Goal: Task Accomplishment & Management: Manage account settings

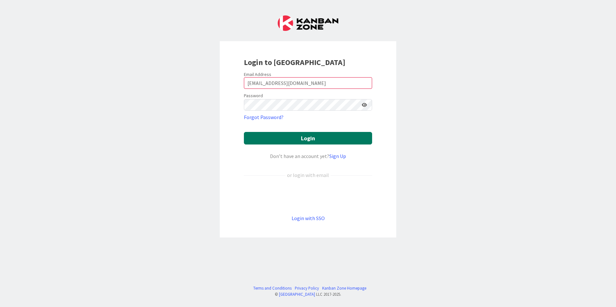
click at [360, 141] on button "Login" at bounding box center [308, 138] width 128 height 13
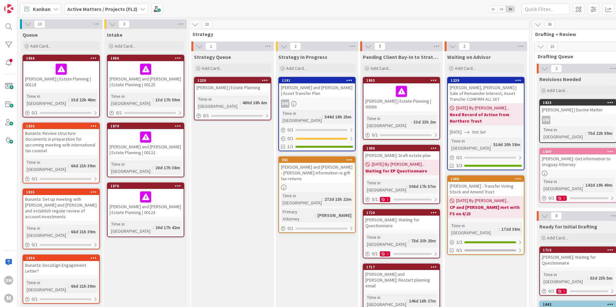
click at [140, 11] on icon at bounding box center [142, 8] width 5 height 5
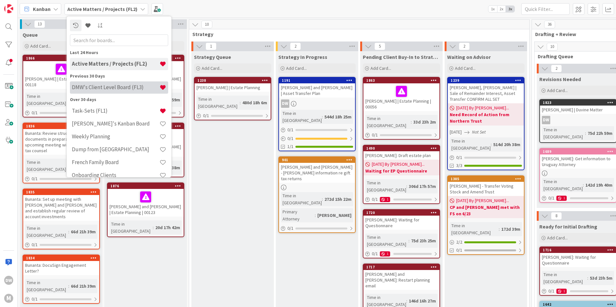
click at [135, 84] on h4 "DMW's Client Level Board (FL3)" at bounding box center [116, 87] width 88 height 6
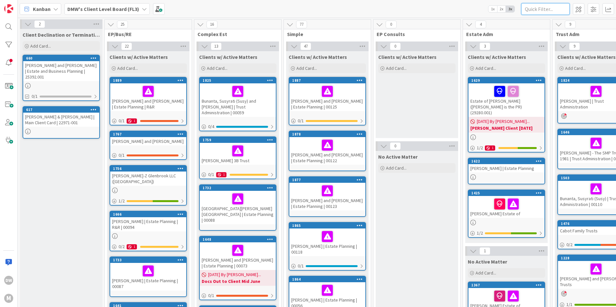
click at [542, 14] on input "text" at bounding box center [545, 9] width 48 height 12
type input "[PERSON_NAME]"
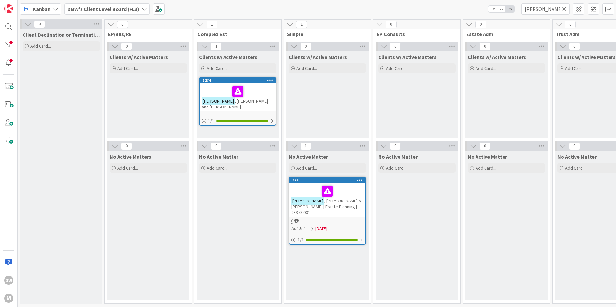
click at [264, 94] on div at bounding box center [238, 92] width 72 height 14
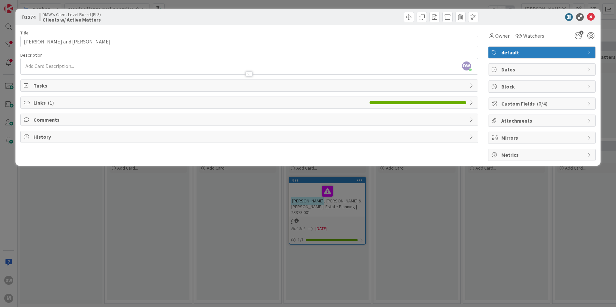
click at [117, 102] on span "Links ( 1 )" at bounding box center [200, 103] width 333 height 8
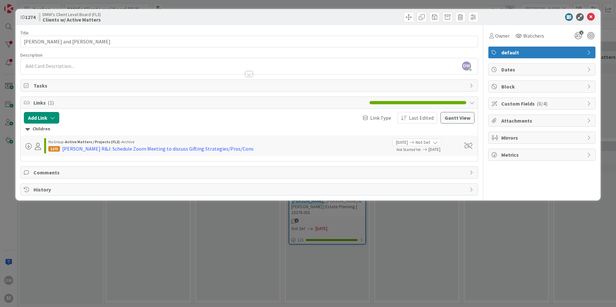
click at [104, 84] on span "Tasks" at bounding box center [250, 86] width 433 height 8
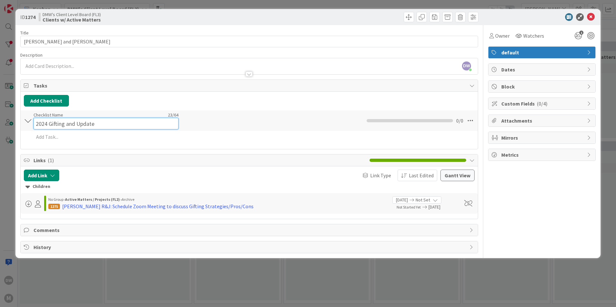
click at [46, 117] on div "Checklist Name 23 / 64 2024 Gifting and Update" at bounding box center [106, 120] width 145 height 17
drag, startPoint x: 74, startPoint y: 121, endPoint x: 49, endPoint y: 127, distance: 26.1
click at [49, 127] on input "2025 Gifting and Update" at bounding box center [106, 124] width 145 height 12
type input "2025 EP Update"
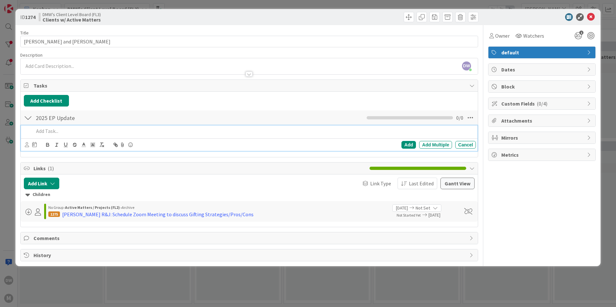
click at [47, 137] on div at bounding box center [253, 131] width 445 height 11
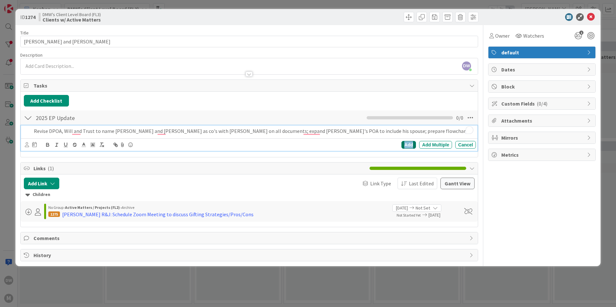
click at [410, 146] on div "Add" at bounding box center [408, 145] width 14 height 8
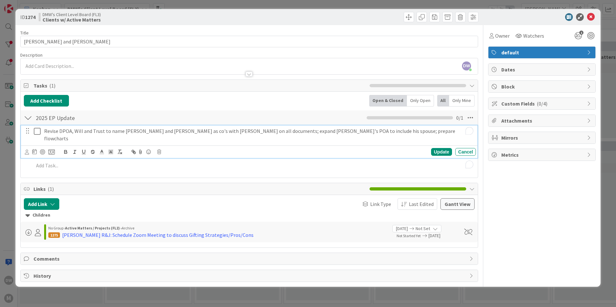
click at [66, 132] on p "Revise DPOA, Will and Trust to name [PERSON_NAME] and [PERSON_NAME] as co's wit…" at bounding box center [258, 135] width 429 height 14
click at [52, 149] on icon at bounding box center [51, 152] width 6 height 6
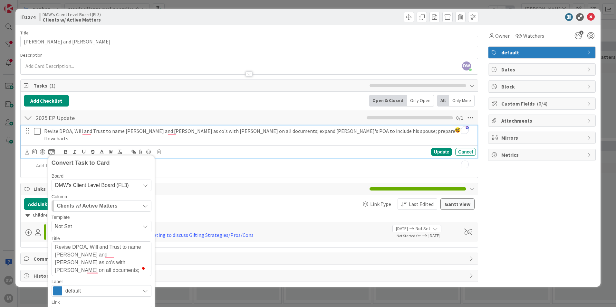
click at [144, 183] on icon at bounding box center [145, 185] width 5 height 5
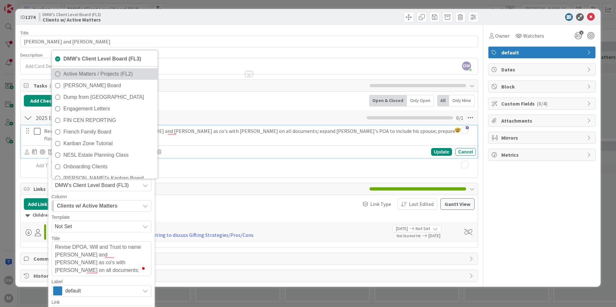
click at [125, 69] on span "Active Matters / Projects (FL2)" at bounding box center [108, 74] width 91 height 10
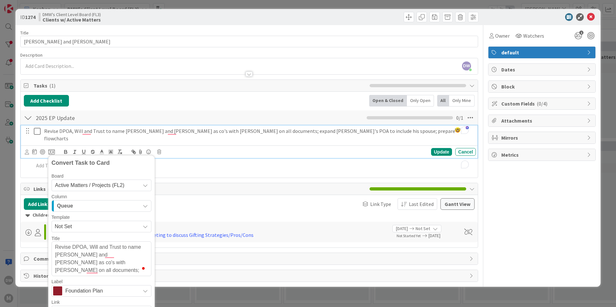
scroll to position [32, 0]
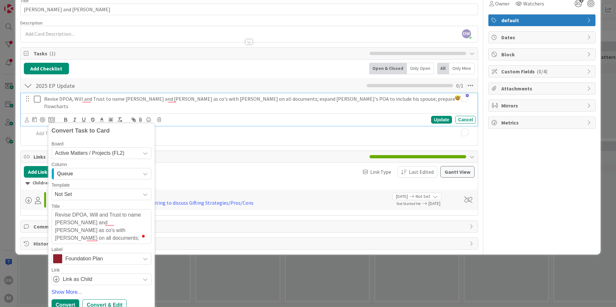
click at [145, 171] on icon "button" at bounding box center [145, 173] width 5 height 5
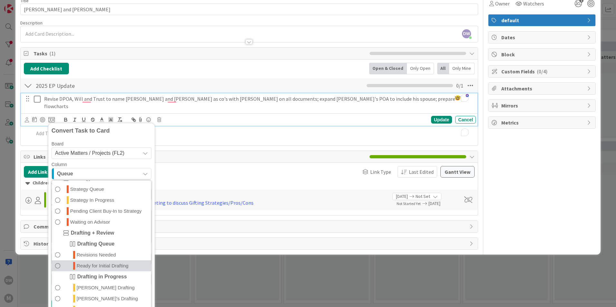
click at [121, 262] on span "Ready for Initial Drafting" at bounding box center [103, 266] width 52 height 8
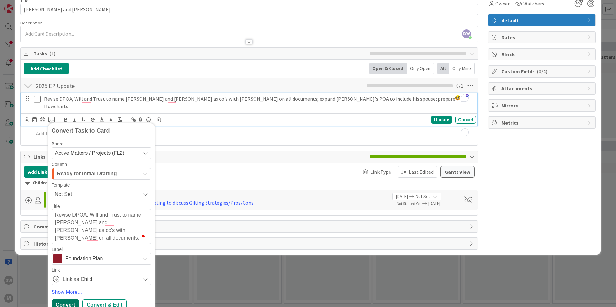
click at [70, 300] on div "Convert" at bounding box center [66, 306] width 28 height 12
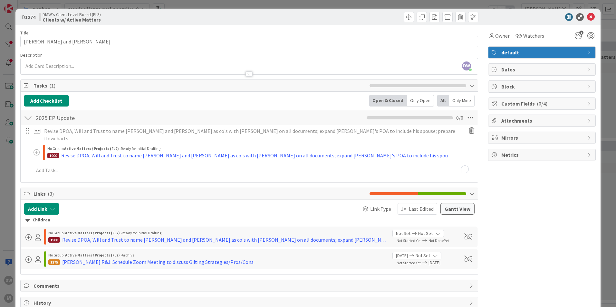
type textarea "x"
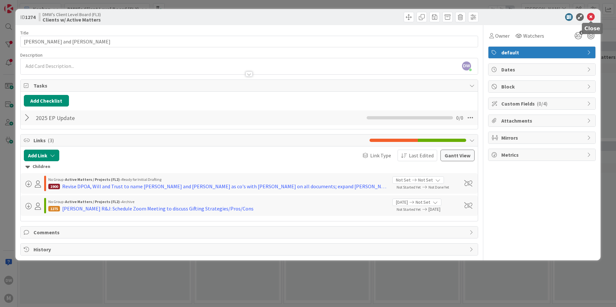
click at [592, 17] on icon at bounding box center [591, 17] width 8 height 8
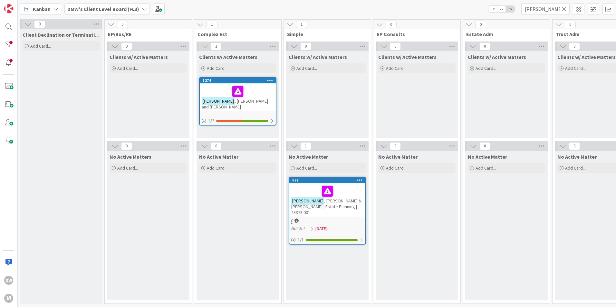
click at [338, 210] on div "[PERSON_NAME] & [PERSON_NAME] | Estate Planning | 23378.001" at bounding box center [327, 200] width 76 height 34
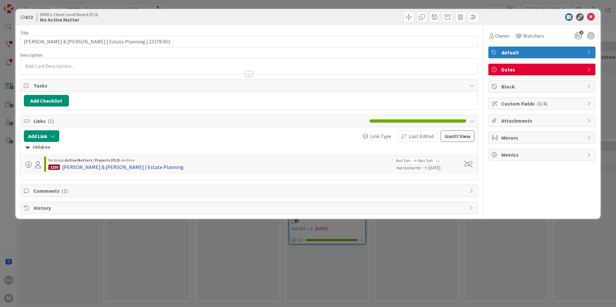
click at [105, 168] on div "[PERSON_NAME] & [PERSON_NAME] | Estate Planning" at bounding box center [122, 167] width 121 height 8
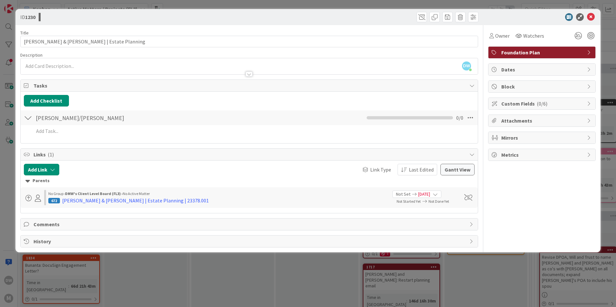
click at [438, 196] on icon at bounding box center [435, 194] width 5 height 5
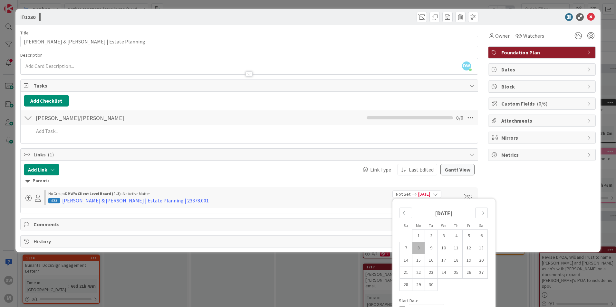
click at [441, 194] on div "Not Set [DATE]" at bounding box center [416, 194] width 49 height 7
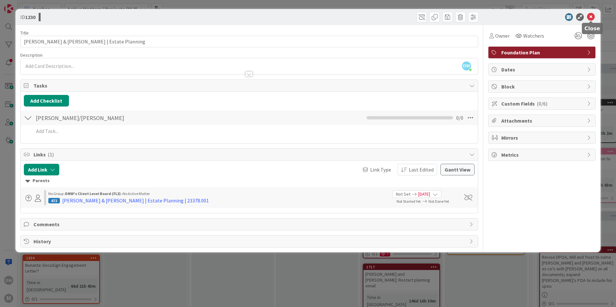
click at [591, 16] on icon at bounding box center [591, 17] width 8 height 8
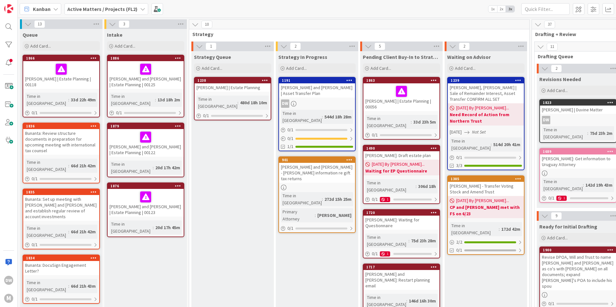
click at [117, 140] on div "[PERSON_NAME] and [PERSON_NAME] | Estate Planning | 00122" at bounding box center [146, 143] width 76 height 28
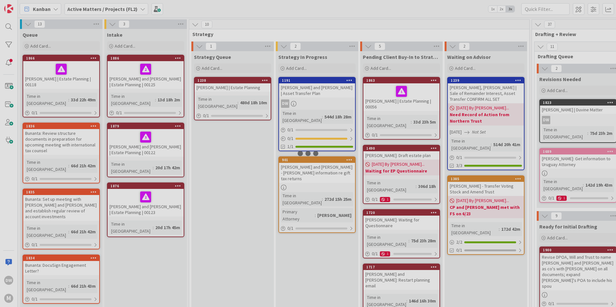
click at [117, 139] on div at bounding box center [308, 153] width 616 height 307
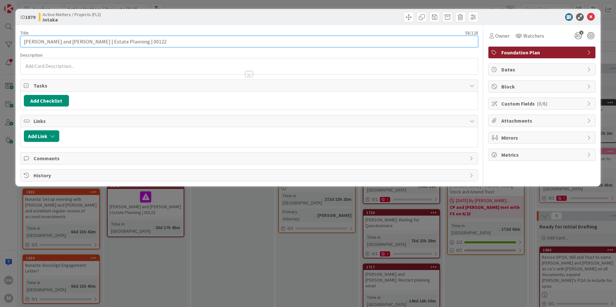
click at [36, 42] on input "[PERSON_NAME] and [PERSON_NAME] | Estate Planning | 00122" at bounding box center [249, 42] width 458 height 12
type input "[PERSON_NAME] and [PERSON_NAME] | Estate Planning | 00122"
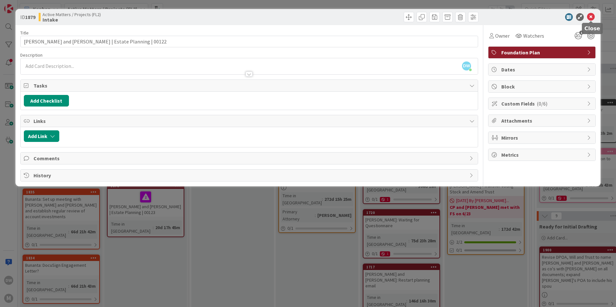
click at [594, 17] on icon at bounding box center [591, 17] width 8 height 8
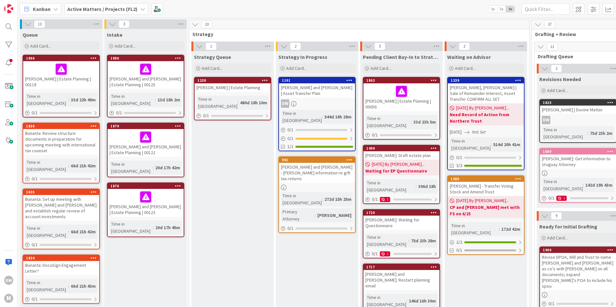
click at [160, 140] on div "[PERSON_NAME] and [PERSON_NAME] | Estate Planning | 00122" at bounding box center [146, 143] width 76 height 28
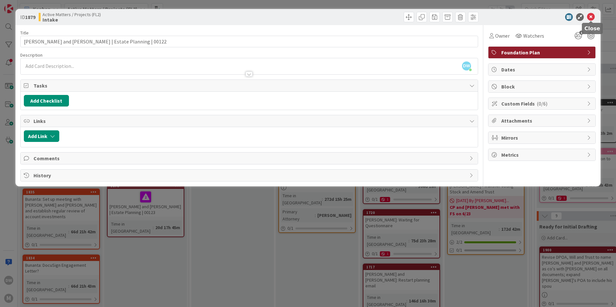
click at [591, 17] on icon at bounding box center [591, 17] width 8 height 8
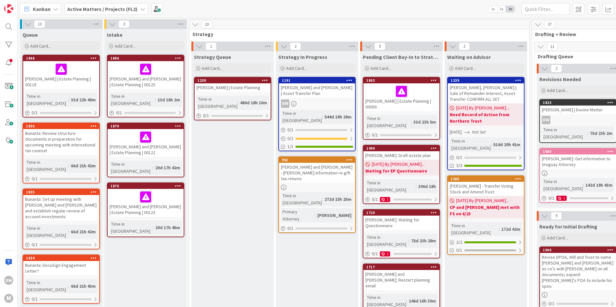
click at [179, 124] on icon at bounding box center [178, 126] width 6 height 5
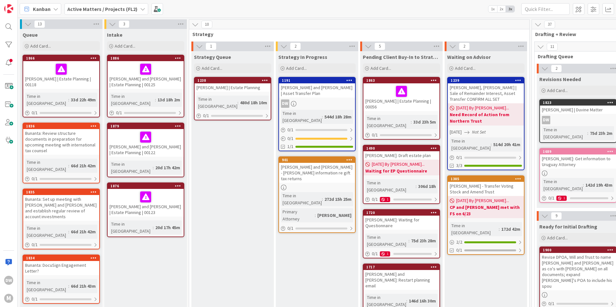
drag, startPoint x: 169, startPoint y: 128, endPoint x: 163, endPoint y: 125, distance: 6.6
click at [163, 130] on div at bounding box center [146, 137] width 72 height 14
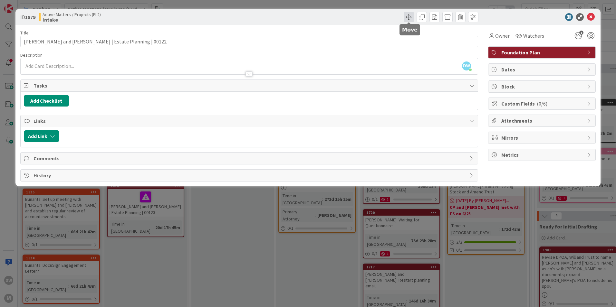
click at [407, 17] on span at bounding box center [409, 17] width 10 height 10
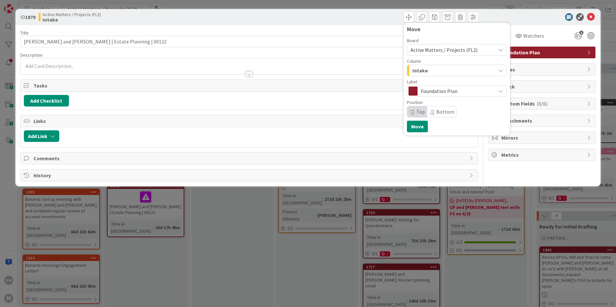
click at [498, 49] on div "Active Matters / Projects (FL2)" at bounding box center [457, 50] width 100 height 12
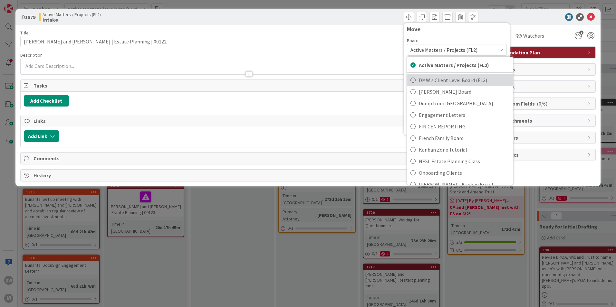
click at [488, 81] on span "DMW's Client Level Board (FL3)" at bounding box center [464, 80] width 91 height 10
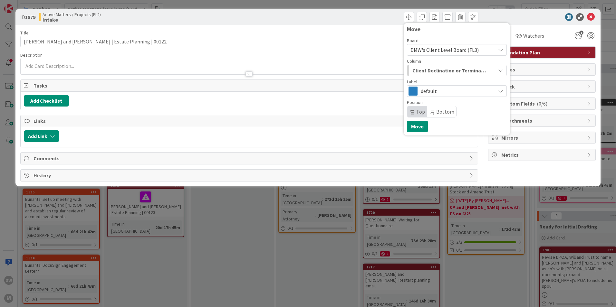
click at [501, 70] on icon "button" at bounding box center [500, 70] width 5 height 5
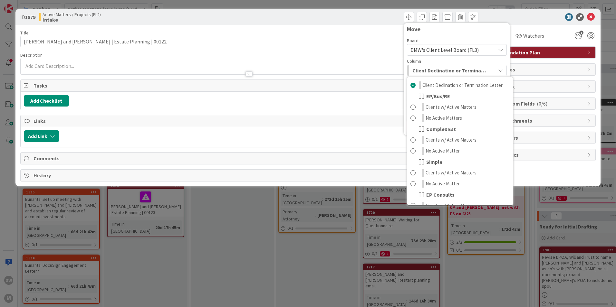
scroll to position [32, 0]
click at [413, 142] on span at bounding box center [412, 141] width 5 height 8
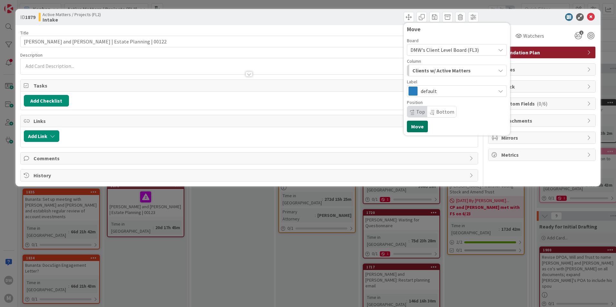
click at [418, 129] on button "Move" at bounding box center [417, 127] width 21 height 12
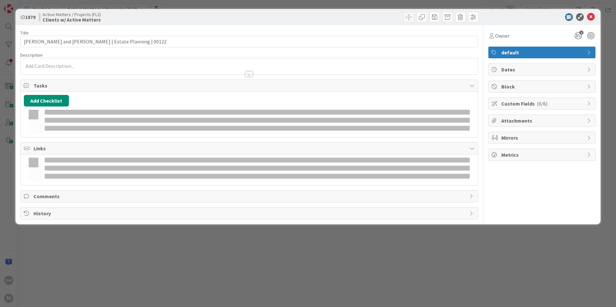
type input "[PERSON_NAME]"
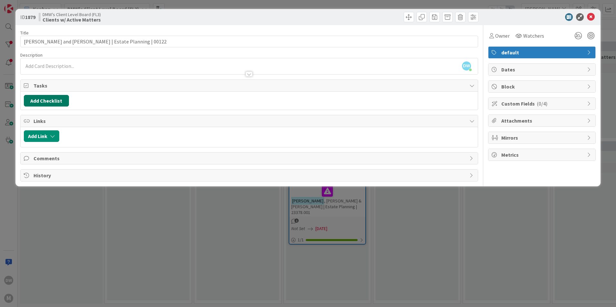
click at [48, 102] on button "Add Checklist" at bounding box center [46, 101] width 45 height 12
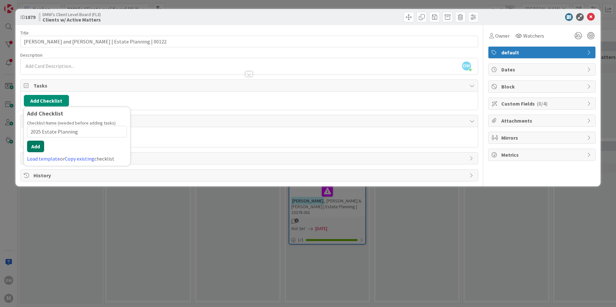
type input "2025 Estate Planning"
click at [33, 146] on button "Add" at bounding box center [35, 147] width 17 height 12
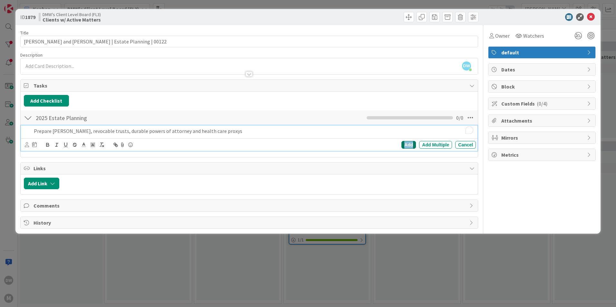
drag, startPoint x: 409, startPoint y: 145, endPoint x: 387, endPoint y: 140, distance: 22.4
click at [409, 145] on div "Add" at bounding box center [408, 145] width 14 height 8
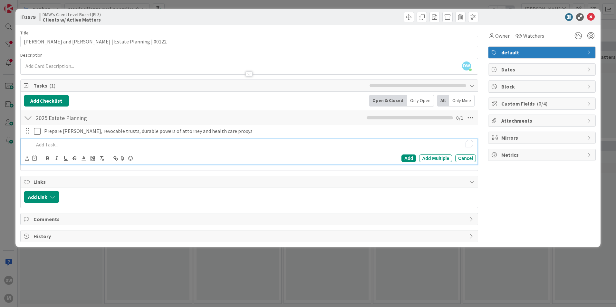
click at [53, 146] on p "To enrich screen reader interactions, please activate Accessibility in Grammarl…" at bounding box center [253, 144] width 439 height 7
click at [411, 159] on div "Add" at bounding box center [408, 159] width 14 height 8
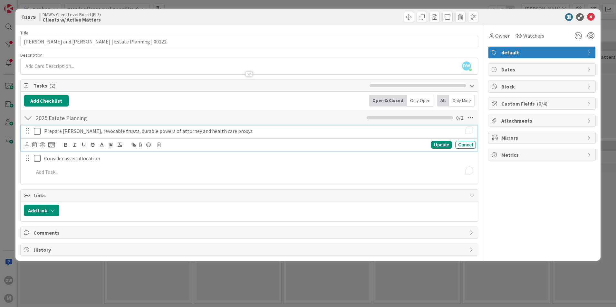
drag, startPoint x: 99, startPoint y: 129, endPoint x: 51, endPoint y: 145, distance: 51.0
click at [51, 145] on icon at bounding box center [51, 145] width 6 height 6
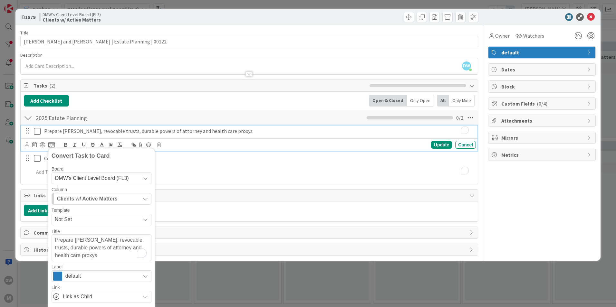
click at [143, 181] on icon at bounding box center [145, 178] width 5 height 5
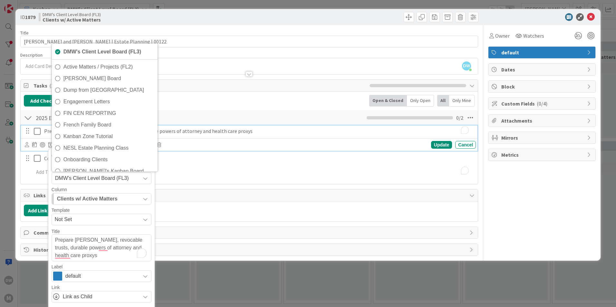
drag, startPoint x: 129, startPoint y: 63, endPoint x: 130, endPoint y: 67, distance: 3.6
click at [129, 63] on span "Active Matters / Projects (FL2)" at bounding box center [108, 67] width 91 height 10
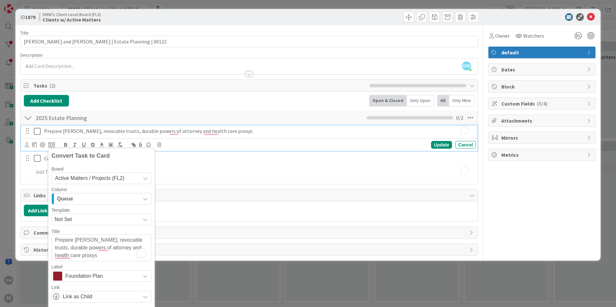
click at [149, 199] on button "Queue" at bounding box center [102, 199] width 100 height 12
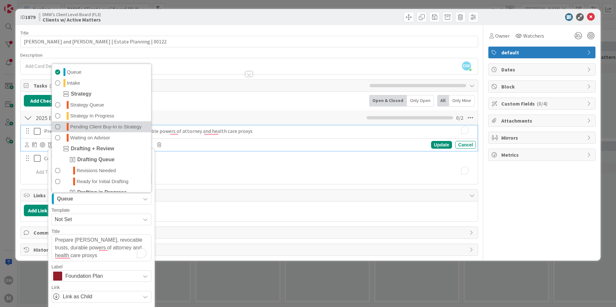
click at [118, 129] on span "Pending Client Buy-In to Strategy" at bounding box center [106, 127] width 72 height 8
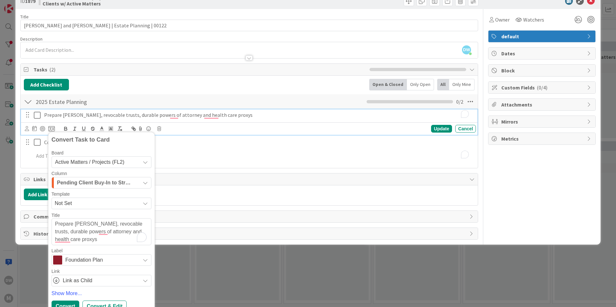
scroll to position [24, 0]
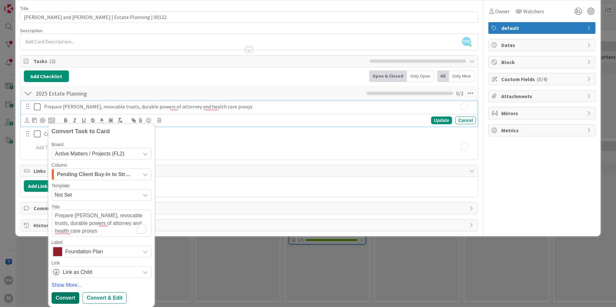
click at [66, 299] on div "Convert" at bounding box center [66, 299] width 28 height 12
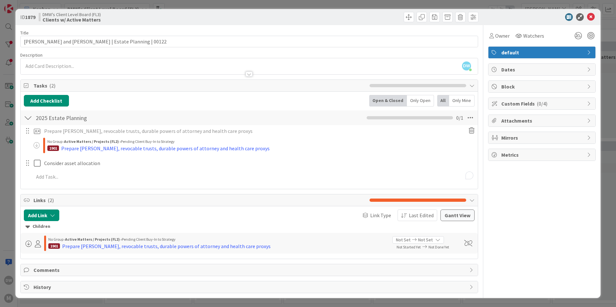
scroll to position [0, 0]
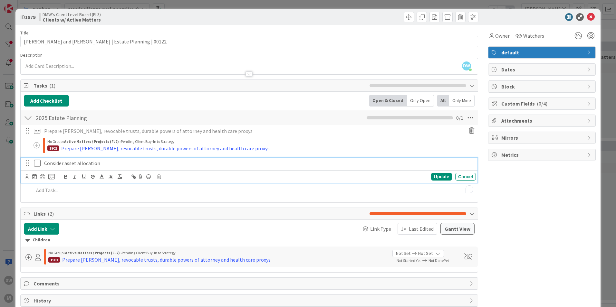
click at [68, 162] on p "Consider asset allocation" at bounding box center [258, 163] width 429 height 7
click at [51, 178] on icon at bounding box center [51, 177] width 6 height 6
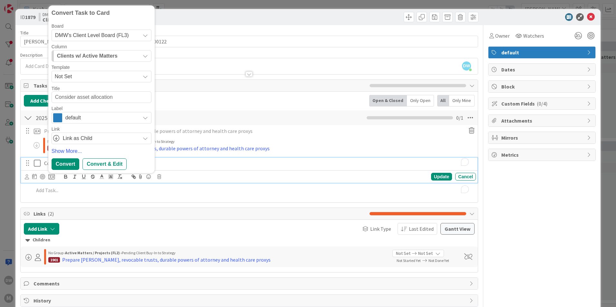
click at [147, 32] on div "DMW's Client Level Board (FL3)" at bounding box center [102, 36] width 100 height 12
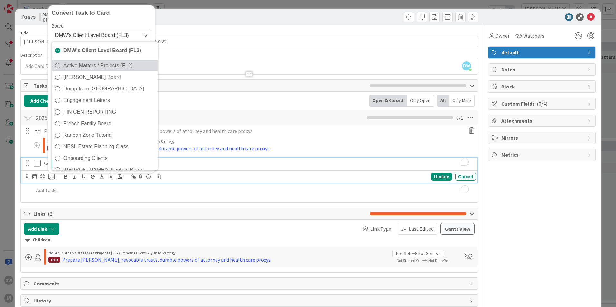
click at [136, 62] on span "Active Matters / Projects (FL2)" at bounding box center [108, 66] width 91 height 10
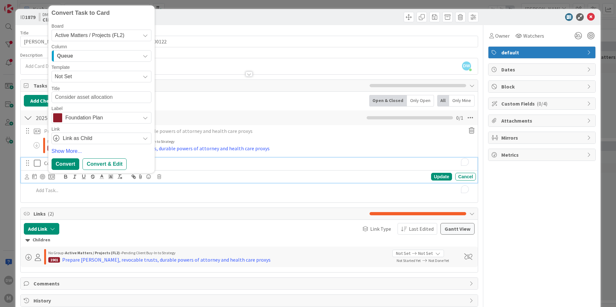
click at [93, 58] on div "Queue" at bounding box center [97, 56] width 85 height 10
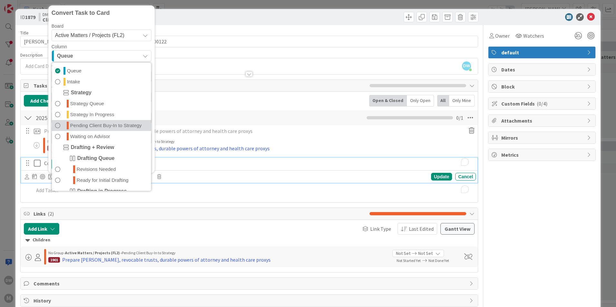
click at [112, 125] on span "Pending Client Buy-In to Strategy" at bounding box center [106, 126] width 72 height 8
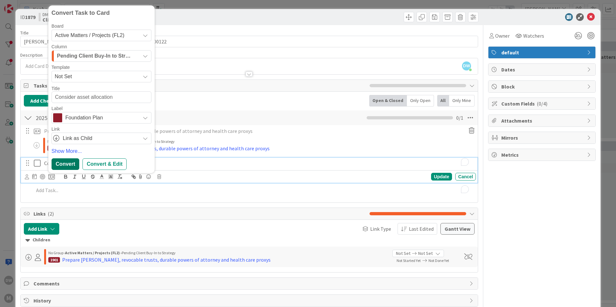
click at [68, 164] on div "Convert" at bounding box center [66, 165] width 28 height 12
type textarea "x"
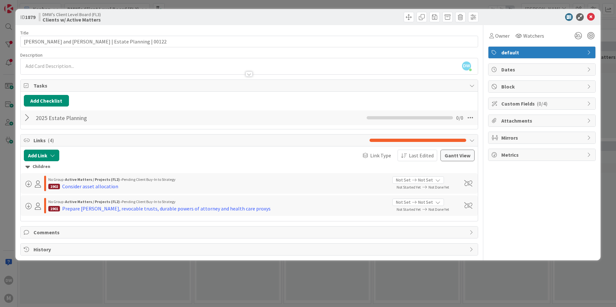
click at [595, 20] on div at bounding box center [539, 17] width 114 height 8
click at [589, 19] on icon at bounding box center [591, 17] width 8 height 8
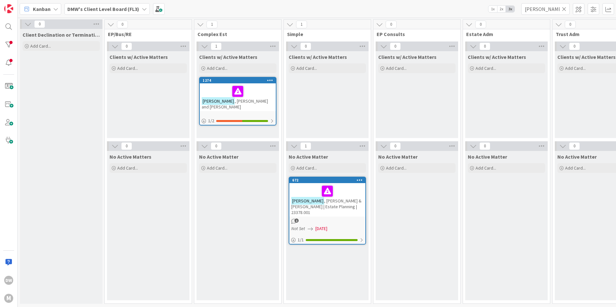
click at [566, 8] on icon at bounding box center [564, 9] width 5 height 6
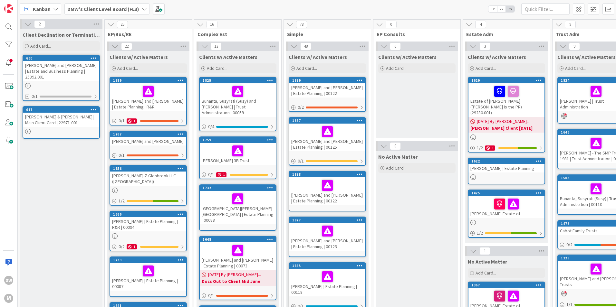
click at [144, 8] on icon at bounding box center [144, 8] width 5 height 5
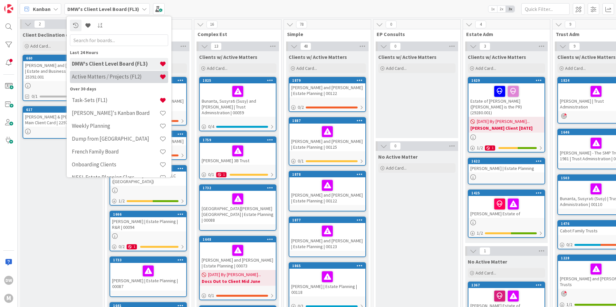
click at [111, 79] on h4 "Active Matters / Projects (FL2)" at bounding box center [116, 76] width 88 height 6
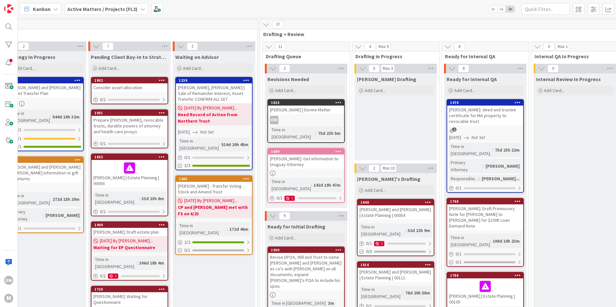
scroll to position [0, 273]
click at [162, 80] on icon at bounding box center [161, 80] width 6 height 5
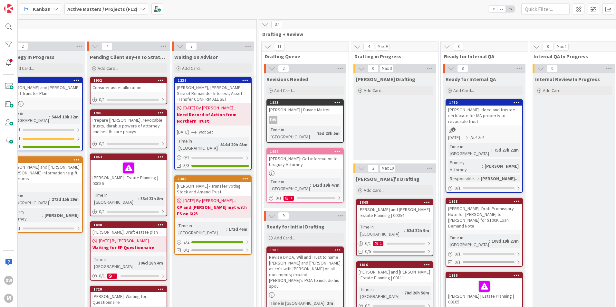
click at [112, 92] on link "1902 Move to Top Move to Bottom Assign Labels... Assign Tokens... Link Card... …" at bounding box center [128, 90] width 77 height 27
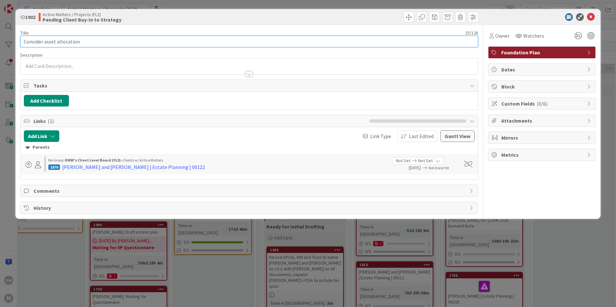
click at [22, 42] on input "Consider asset allocation" at bounding box center [249, 42] width 458 height 12
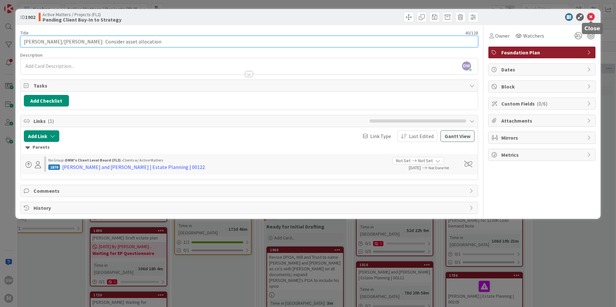
type input "[PERSON_NAME]/[PERSON_NAME]: Consider asset allocation"
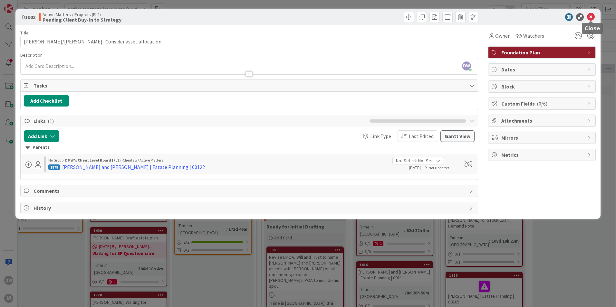
click at [590, 16] on icon at bounding box center [591, 17] width 8 height 8
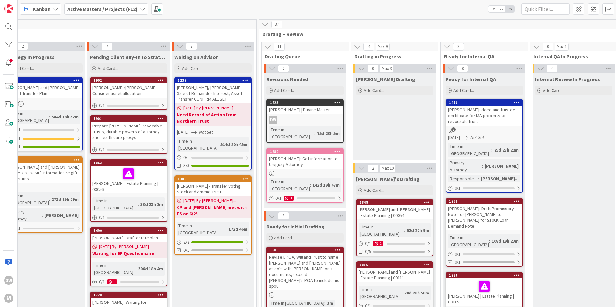
click at [124, 128] on div "Prepare [PERSON_NAME], revocable trusts, durable powers of attorney and health …" at bounding box center [129, 132] width 76 height 20
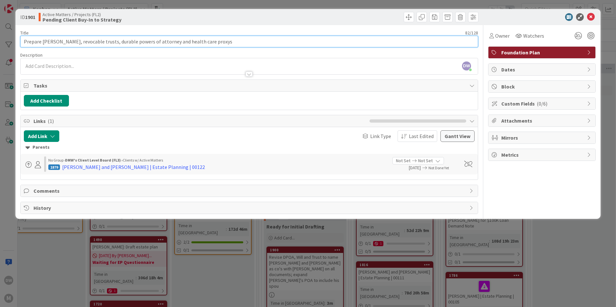
click at [23, 41] on input "Prepare [PERSON_NAME], revocable trusts, durable powers of attorney and health …" at bounding box center [249, 42] width 458 height 12
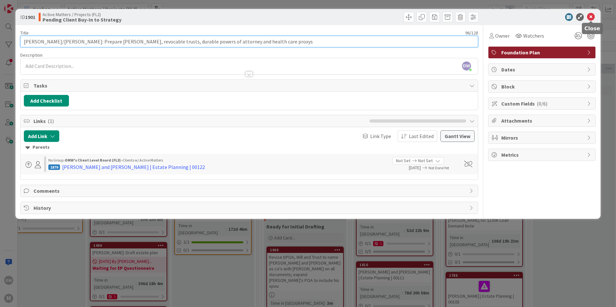
type input "[PERSON_NAME]/[PERSON_NAME]: Prepare [PERSON_NAME], revocable trusts, durable p…"
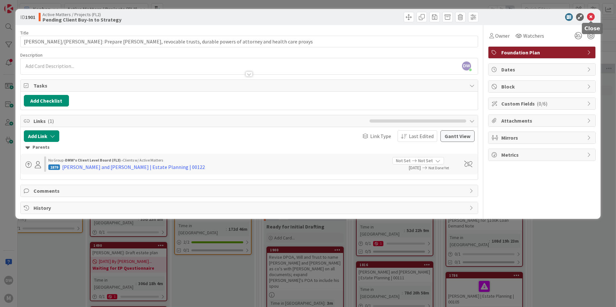
click at [591, 19] on icon at bounding box center [591, 17] width 8 height 8
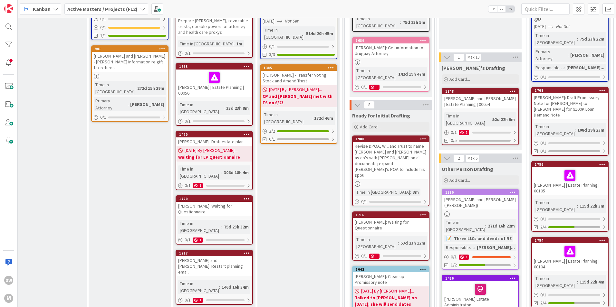
scroll to position [161, 187]
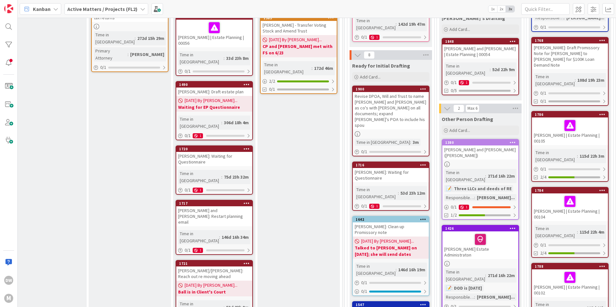
click at [388, 92] on div "Revise DPOA, Will and Trust to name [PERSON_NAME] and [PERSON_NAME] as co's wit…" at bounding box center [391, 110] width 76 height 37
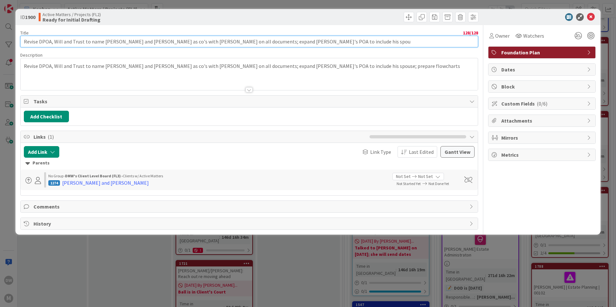
click at [22, 40] on input "Revise DPOA, Will and Trust to name [PERSON_NAME] and [PERSON_NAME] as co's wit…" at bounding box center [249, 42] width 458 height 12
click at [23, 42] on input "Revise DPOA, Will and Trust to name [PERSON_NAME] and [PERSON_NAME] as co's wit…" at bounding box center [249, 42] width 458 height 12
drag, startPoint x: 315, startPoint y: 41, endPoint x: 13, endPoint y: 38, distance: 301.9
click at [13, 38] on div "ID 1900 Active Matters / Projects (FL2) Ready for Initial Drafting Title 128 / …" at bounding box center [308, 153] width 616 height 307
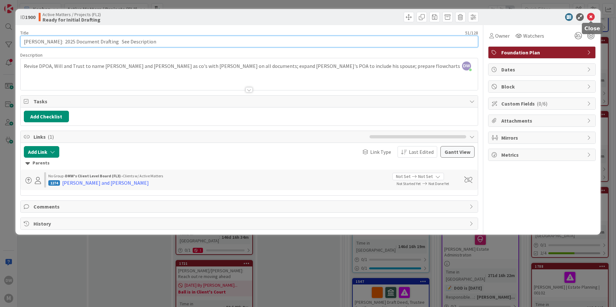
type input "[PERSON_NAME]: 2025 Document Drafting See Description"
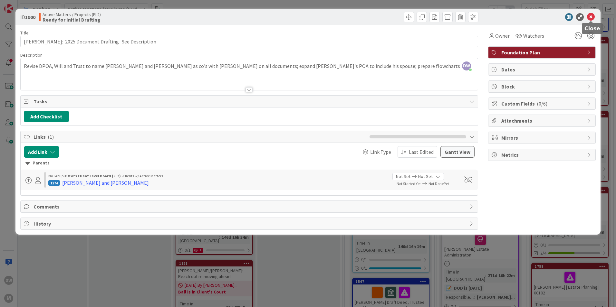
click at [592, 15] on icon at bounding box center [591, 17] width 8 height 8
drag, startPoint x: 591, startPoint y: 18, endPoint x: 553, endPoint y: 15, distance: 37.1
click at [591, 17] on icon at bounding box center [591, 17] width 8 height 8
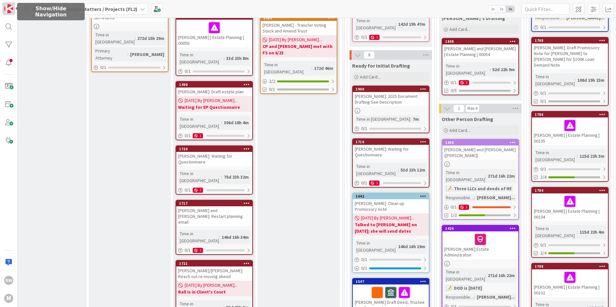
click at [10, 10] on img at bounding box center [8, 8] width 9 height 9
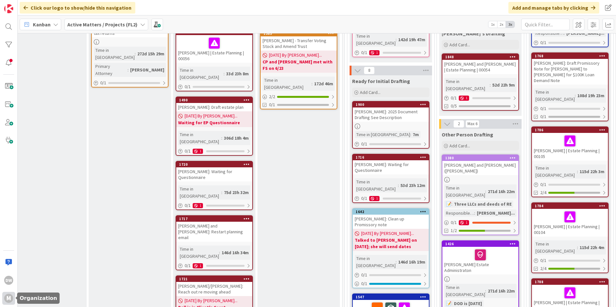
click at [10, 299] on div "M" at bounding box center [8, 298] width 9 height 9
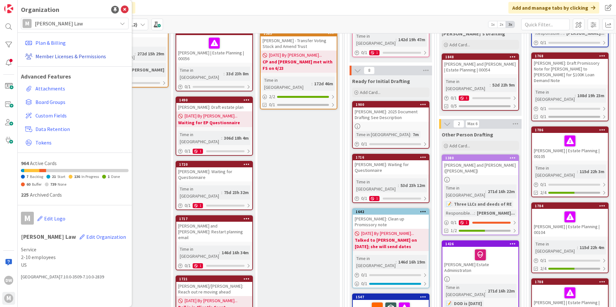
click at [64, 53] on link "Member Licenses & Permissions" at bounding box center [76, 57] width 106 height 12
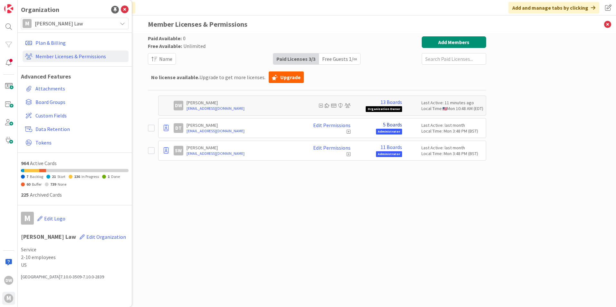
click at [390, 124] on link "5 Boards" at bounding box center [392, 125] width 19 height 6
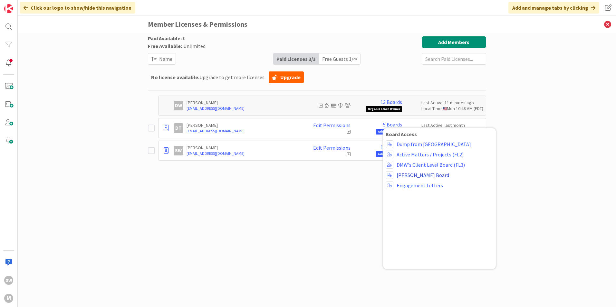
click at [422, 176] on link "[PERSON_NAME] Board" at bounding box center [423, 175] width 53 height 6
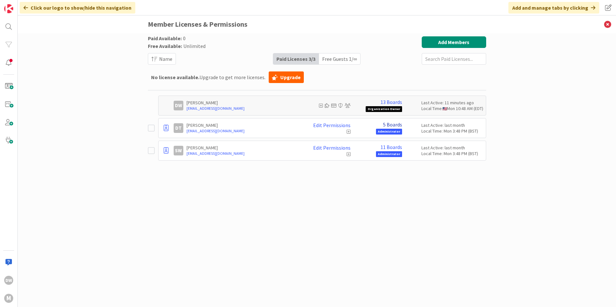
click at [393, 125] on link "5 Boards" at bounding box center [392, 125] width 19 height 6
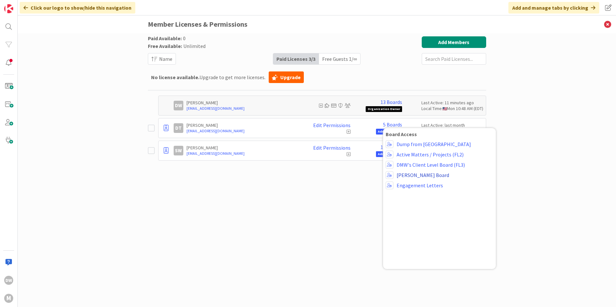
click at [412, 176] on link "[PERSON_NAME] Board" at bounding box center [423, 175] width 53 height 6
